Goal: Task Accomplishment & Management: Use online tool/utility

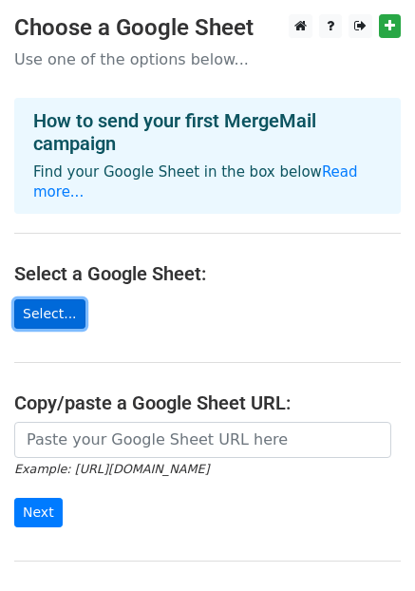
click at [35, 299] on link "Select..." at bounding box center [49, 313] width 71 height 29
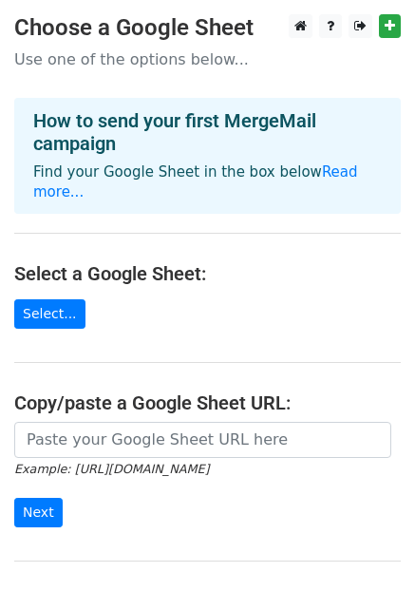
click at [211, 307] on main "Choose a Google Sheet Use one of the options below... How to send your first Me…" at bounding box center [207, 321] width 415 height 615
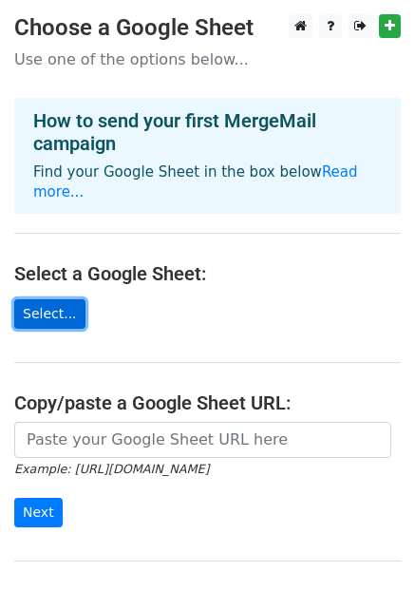
click at [49, 299] on link "Select..." at bounding box center [49, 313] width 71 height 29
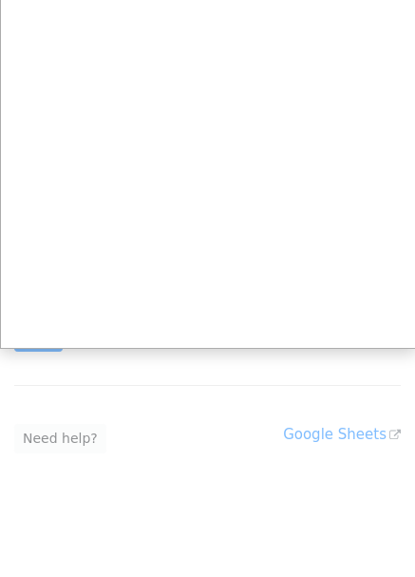
scroll to position [182, 0]
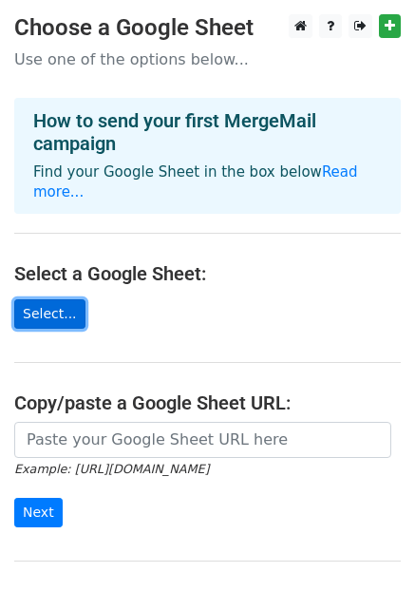
click at [21, 299] on link "Select..." at bounding box center [49, 313] width 71 height 29
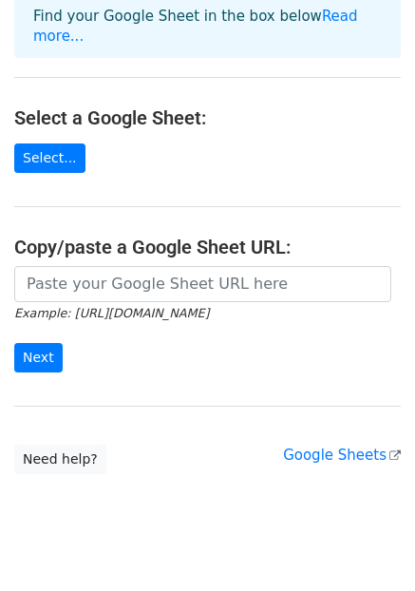
scroll to position [270, 0]
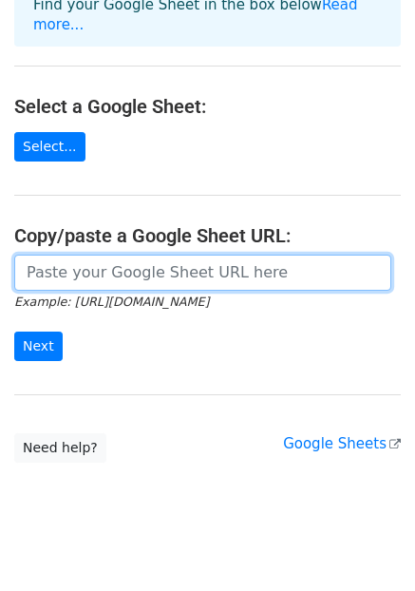
click at [144, 255] on input "url" at bounding box center [202, 273] width 377 height 36
paste input "https://docs.google.com/spreadsheets/d/1QorSap1oHSmn9jarLf3u6RXV2GUjJYg9Ms9XdfW…"
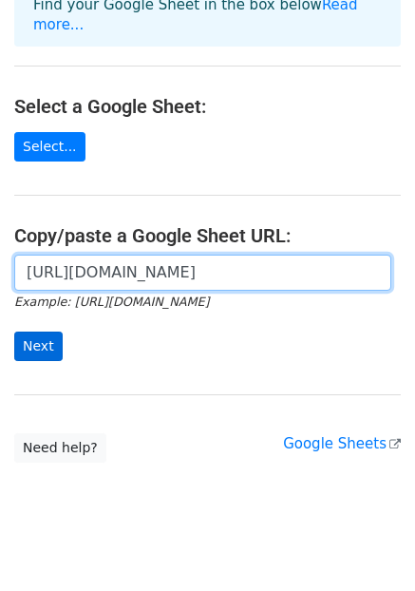
type input "https://docs.google.com/spreadsheets/d/1QorSap1oHSmn9jarLf3u6RXV2GUjJYg9Ms9XdfW…"
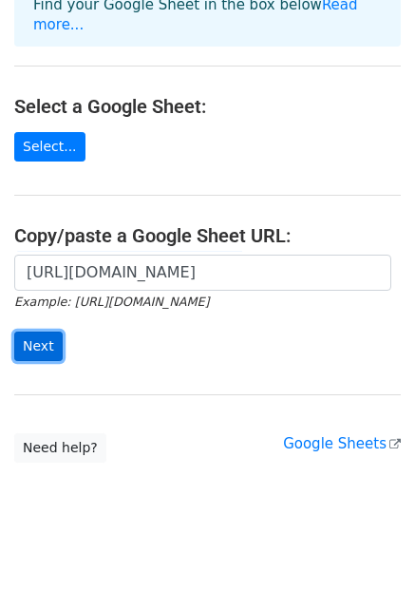
scroll to position [0, 0]
click at [30, 332] on input "Next" at bounding box center [38, 346] width 48 height 29
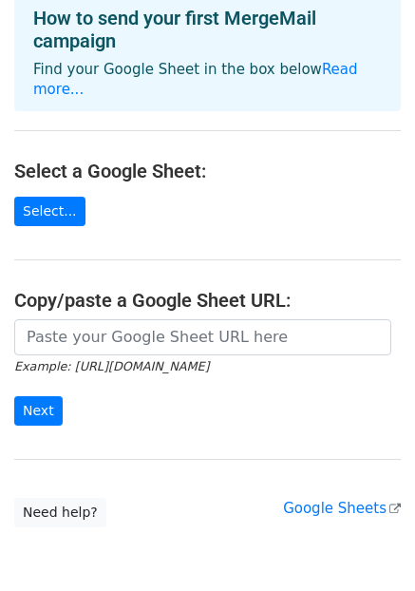
scroll to position [208, 0]
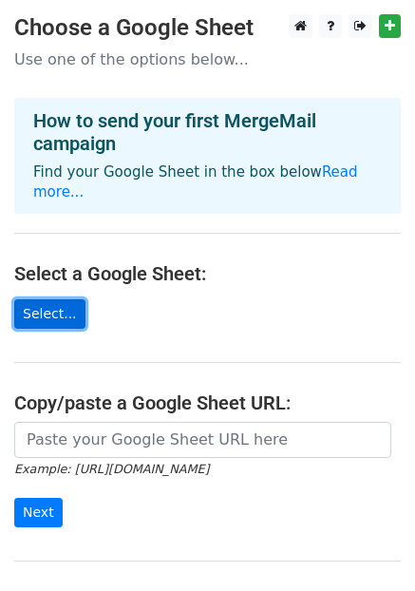
click at [41, 299] on link "Select..." at bounding box center [49, 313] width 71 height 29
click at [43, 303] on link "Select..." at bounding box center [49, 313] width 71 height 29
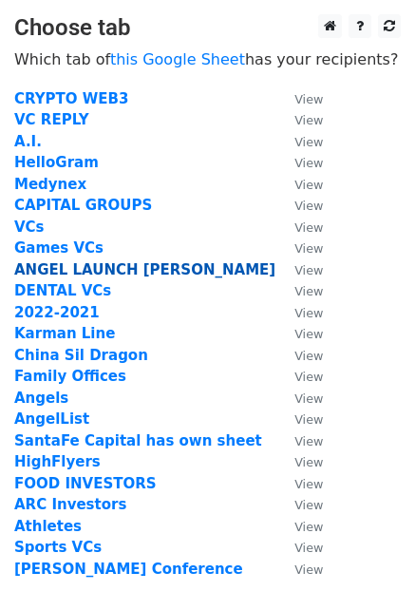
click at [95, 265] on strong "ANGEL LAUNCH ZAHAVA" at bounding box center [144, 269] width 261 height 17
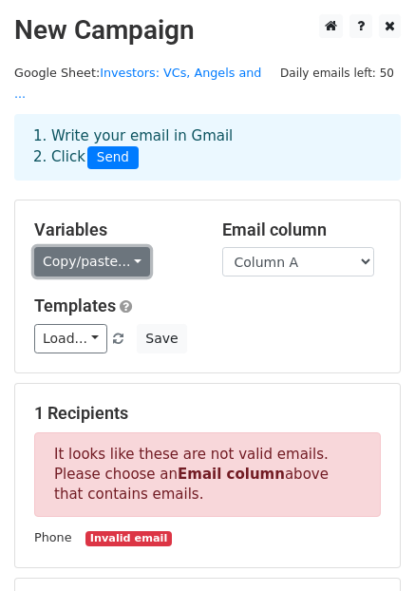
click at [93, 247] on link "Copy/paste..." at bounding box center [92, 261] width 116 height 29
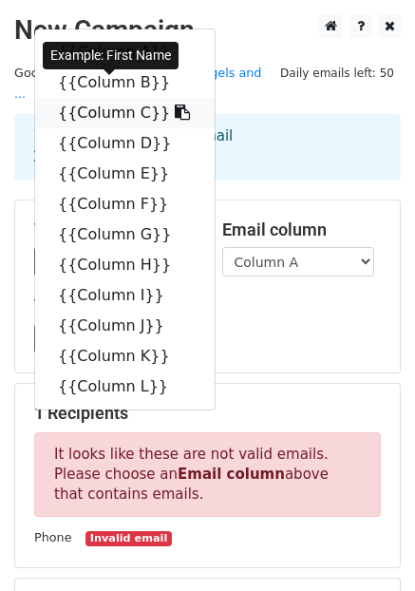
click at [175, 105] on icon at bounding box center [182, 112] width 15 height 15
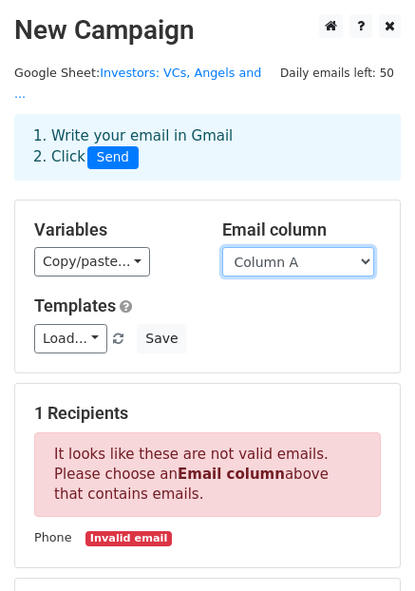
click at [270, 247] on select "Column A Column B Column C Column D Column E Column F Column G Column H Column …" at bounding box center [298, 261] width 152 height 29
select select "Column F"
click at [222, 247] on select "Column A Column B Column C Column D Column E Column F Column G Column H Column …" at bounding box center [298, 261] width 152 height 29
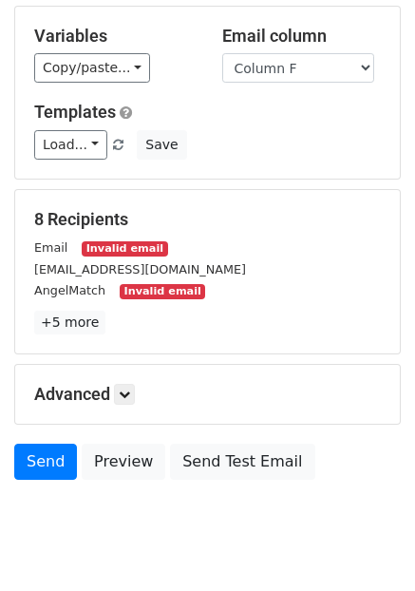
scroll to position [220, 0]
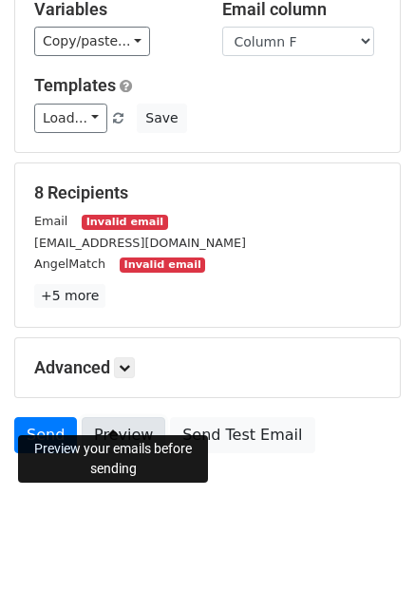
click at [111, 417] on link "Preview" at bounding box center [124, 435] width 84 height 36
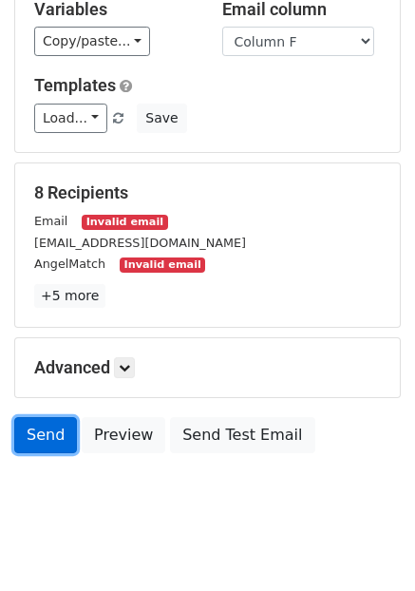
click at [48, 417] on link "Send" at bounding box center [45, 435] width 63 height 36
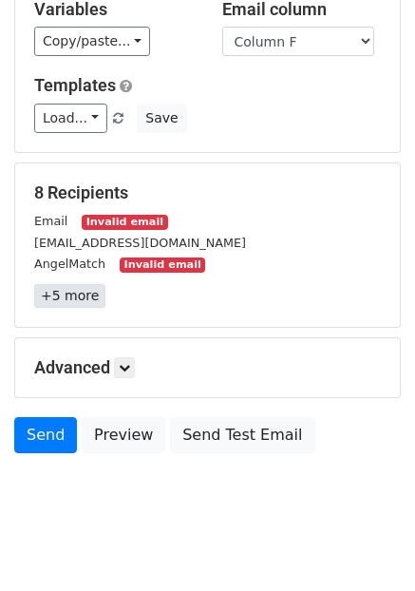
click at [59, 284] on link "+5 more" at bounding box center [69, 296] width 71 height 24
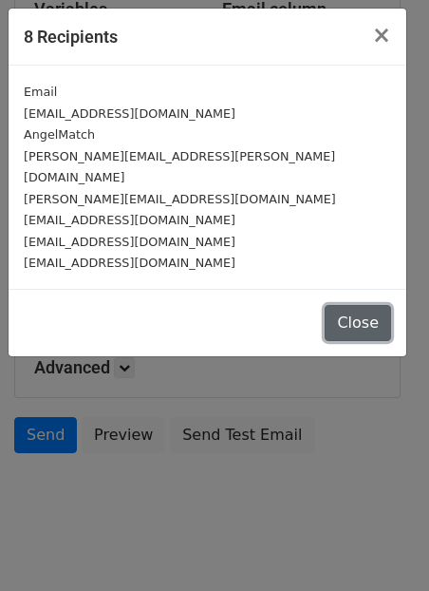
click at [362, 305] on button "Close" at bounding box center [358, 323] width 67 height 36
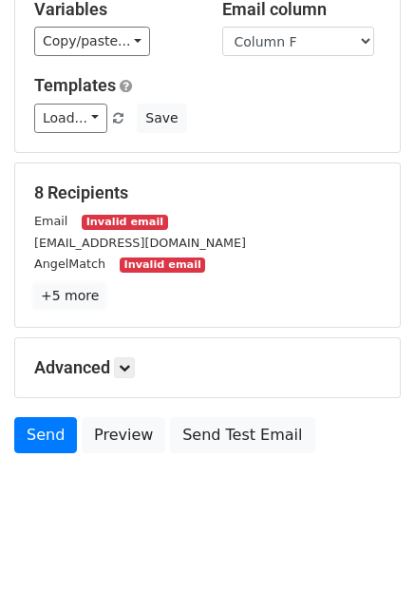
scroll to position [0, 0]
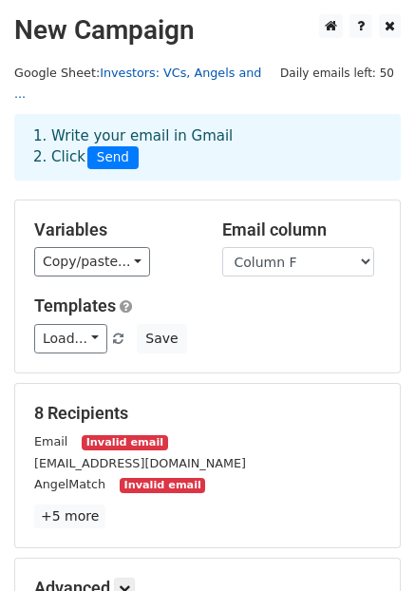
click at [126, 73] on link "Investors: VCs, Angels and ..." at bounding box center [137, 84] width 247 height 36
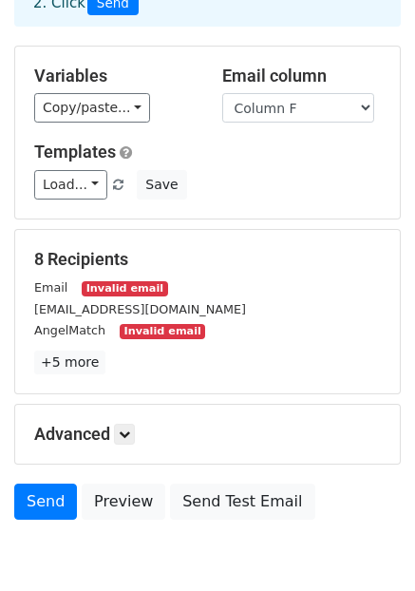
scroll to position [220, 0]
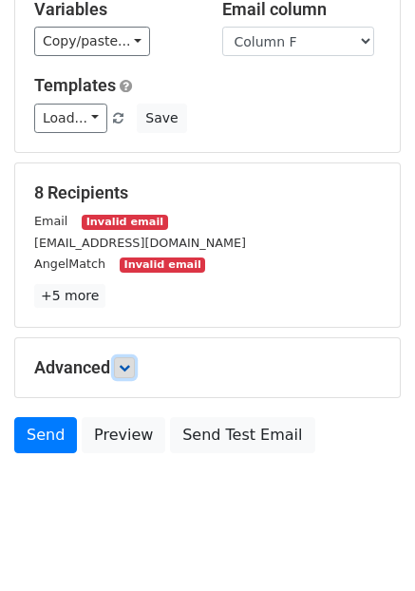
click at [125, 362] on icon at bounding box center [124, 367] width 11 height 11
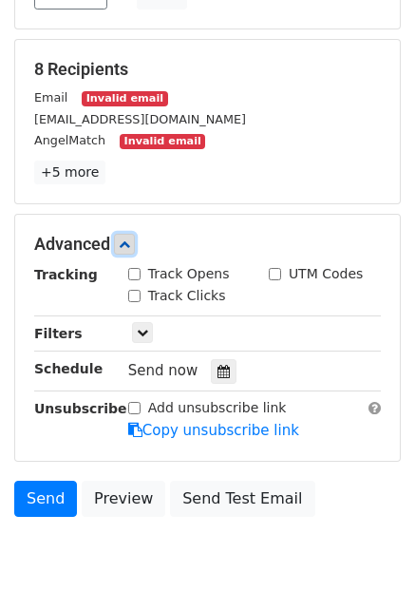
scroll to position [405, 0]
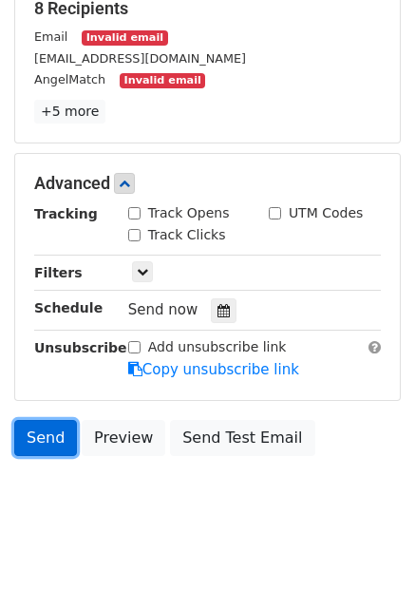
click at [24, 420] on link "Send" at bounding box center [45, 438] width 63 height 36
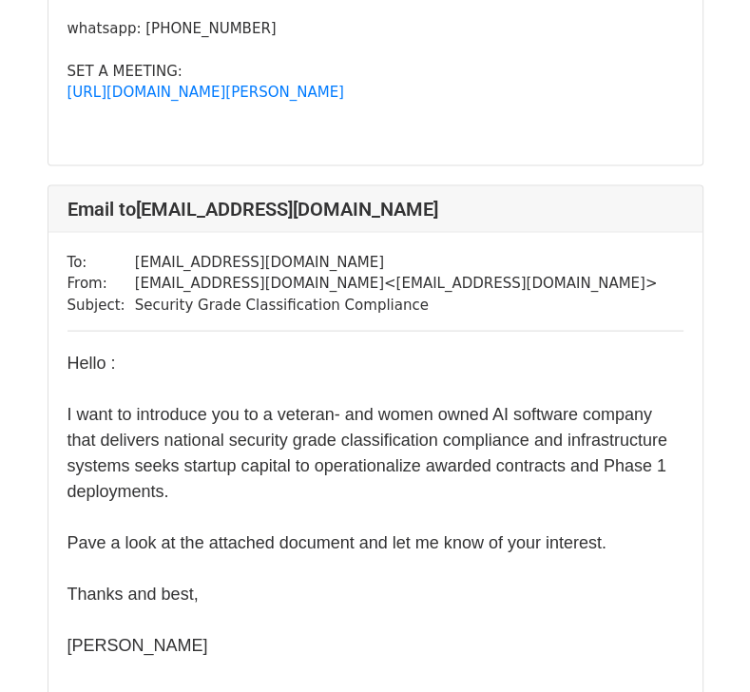
scroll to position [5710, 0]
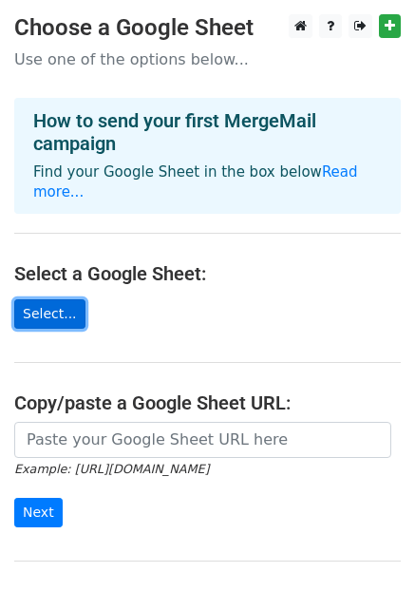
click at [27, 299] on link "Select..." at bounding box center [49, 313] width 71 height 29
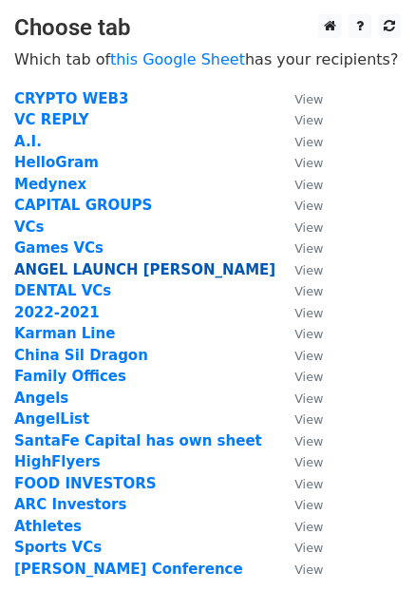
click at [84, 269] on strong "ANGEL LAUNCH [PERSON_NAME]" at bounding box center [144, 269] width 261 height 17
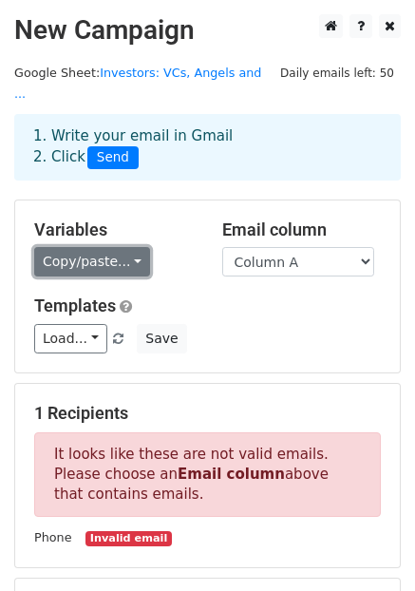
click at [91, 247] on link "Copy/paste..." at bounding box center [92, 261] width 116 height 29
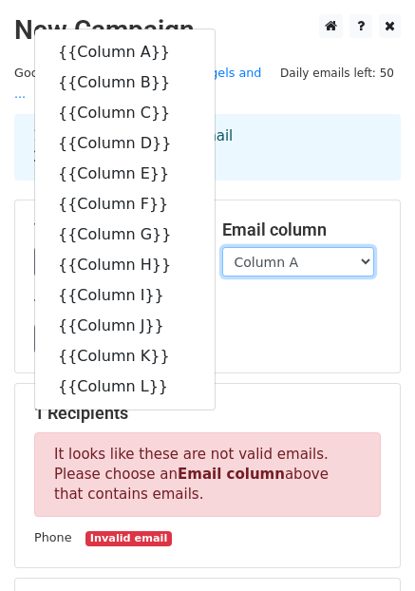
click at [285, 247] on select "Column A Column B Column C Column D Column E Column F Column G Column H Column …" at bounding box center [298, 261] width 152 height 29
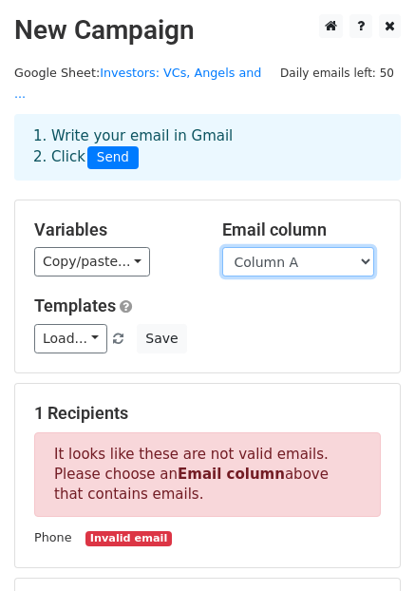
select select "Column F"
click at [222, 247] on select "Column A Column B Column C Column D Column E Column F Column G Column H Column …" at bounding box center [298, 261] width 152 height 29
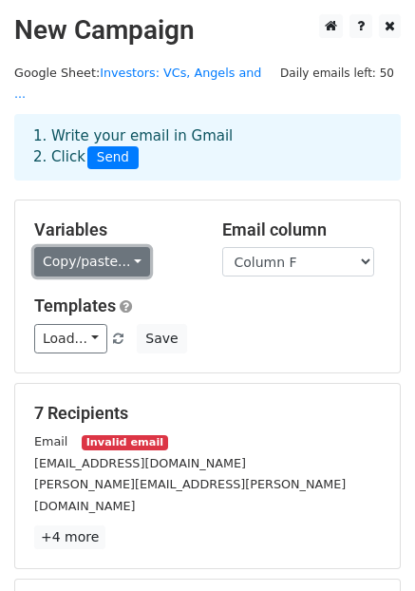
click at [124, 247] on link "Copy/paste..." at bounding box center [92, 261] width 116 height 29
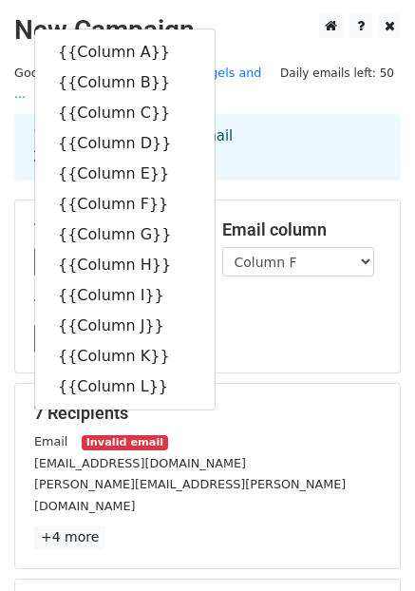
click at [199, 327] on div "Load... No templates saved Save" at bounding box center [207, 338] width 375 height 29
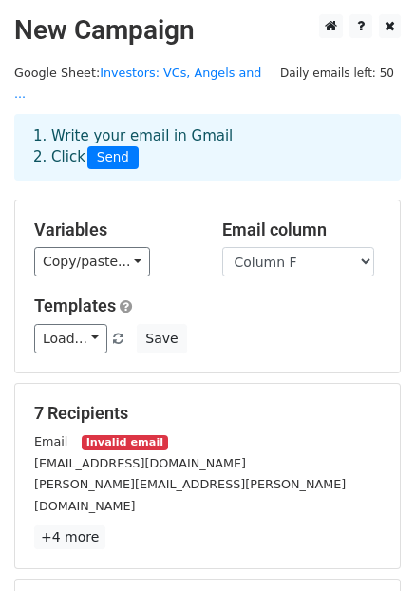
scroll to position [220, 0]
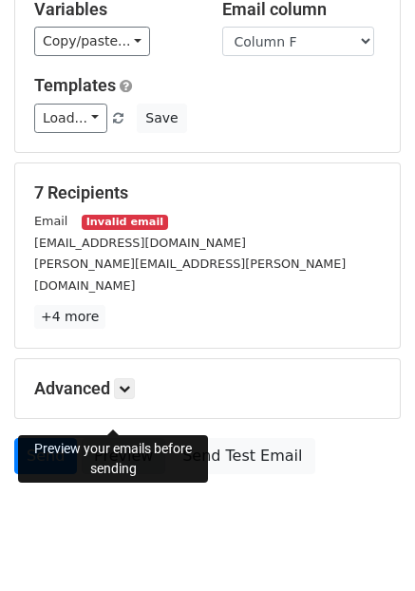
click at [115, 438] on link "Preview" at bounding box center [124, 456] width 84 height 36
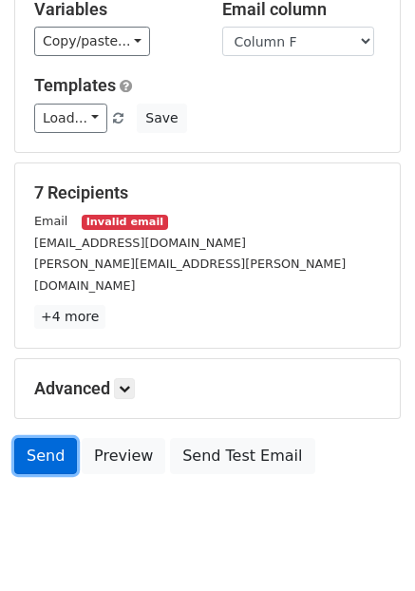
click at [46, 438] on link "Send" at bounding box center [45, 456] width 63 height 36
